Goal: Contribute content: Contribute content

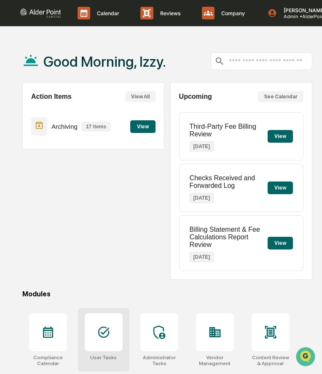
click at [101, 323] on div at bounding box center [104, 332] width 38 height 38
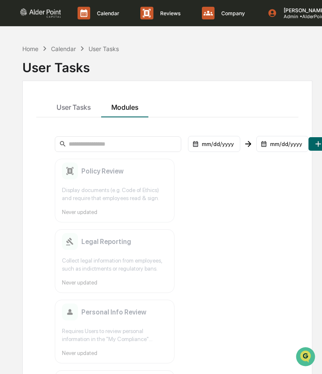
scroll to position [21, 0]
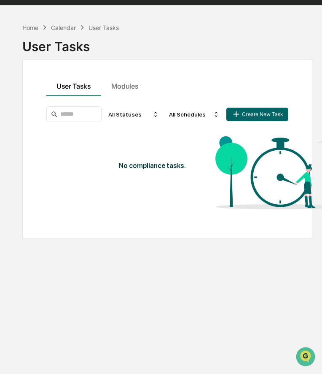
click at [71, 83] on button "User Tasks" at bounding box center [73, 84] width 55 height 23
click at [30, 27] on div "Home" at bounding box center [30, 27] width 16 height 7
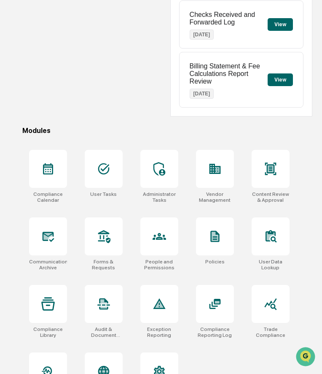
scroll to position [201, 0]
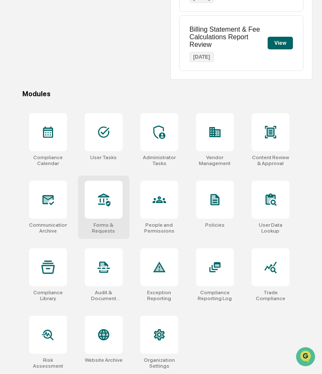
click at [108, 209] on div at bounding box center [104, 199] width 38 height 38
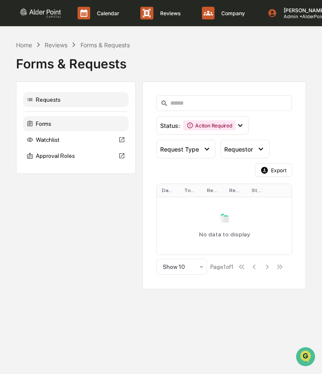
click at [69, 126] on div "Forms" at bounding box center [75, 123] width 105 height 15
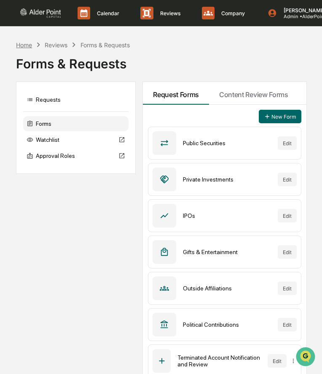
click at [24, 44] on div "Home" at bounding box center [24, 44] width 16 height 7
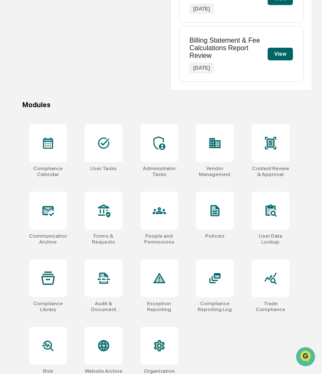
scroll to position [201, 0]
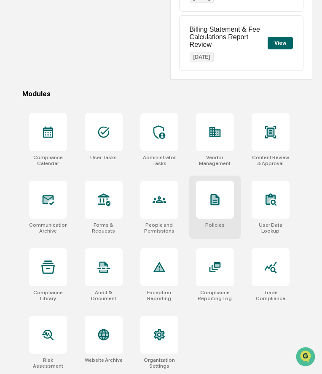
click at [210, 217] on div at bounding box center [215, 199] width 38 height 38
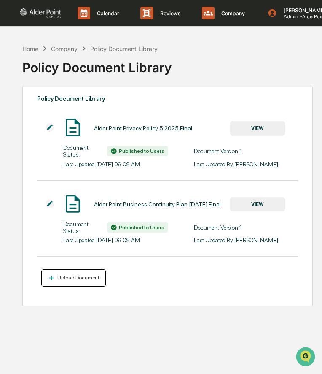
click at [89, 278] on div "Upload Document" at bounding box center [78, 278] width 44 height 6
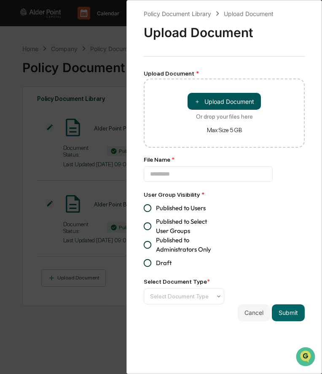
click at [207, 96] on button "＋ Upload Document" at bounding box center [224, 101] width 73 height 17
type input "**********"
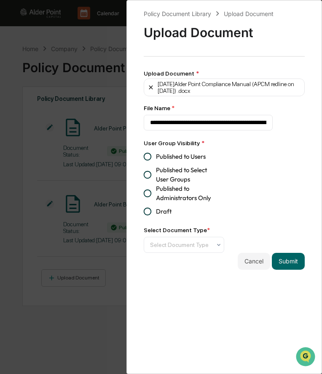
click at [153, 87] on icon at bounding box center [151, 87] width 7 height 7
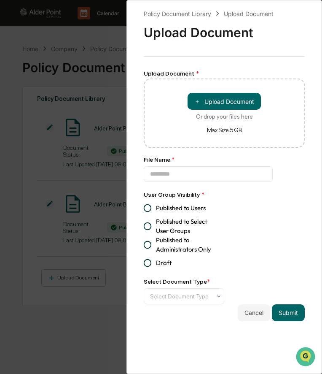
click at [105, 86] on div "Policy Document Library Upload Document Upload Document Upload Document * ＋ Upl…" at bounding box center [161, 187] width 322 height 374
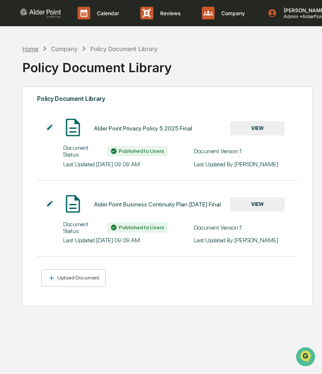
click at [30, 49] on div "Home" at bounding box center [30, 48] width 16 height 7
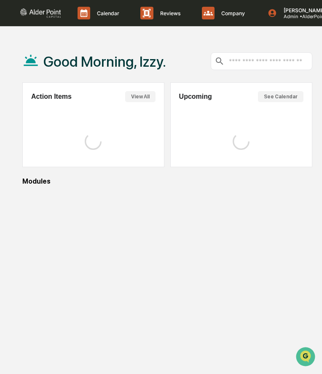
click at [30, 49] on div "Good Morning, Izzy." at bounding box center [94, 61] width 144 height 42
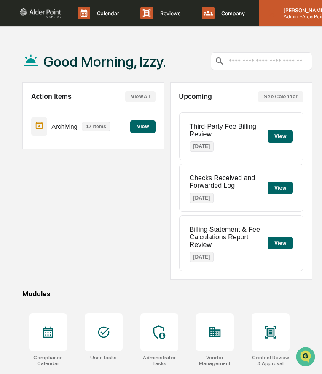
click at [293, 19] on div "Izzy Daboub Admin • AlderPoint Capital" at bounding box center [315, 13] width 113 height 26
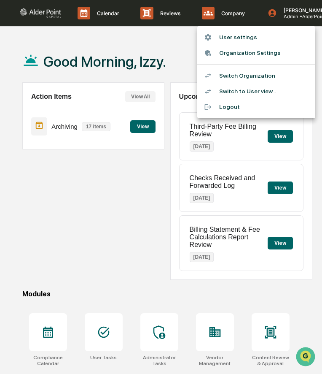
click at [256, 77] on li "Switch Organization" at bounding box center [256, 76] width 118 height 16
